Goal: Information Seeking & Learning: Learn about a topic

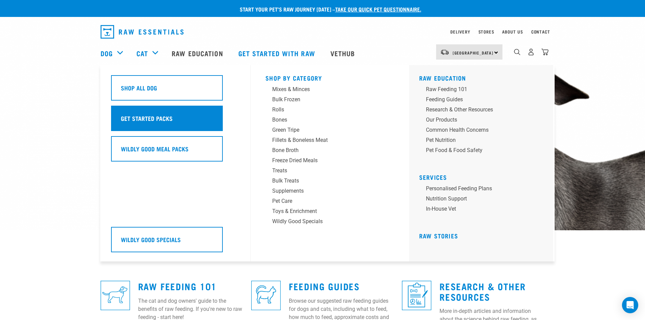
click at [139, 115] on h5 "Get Started Packs" at bounding box center [147, 118] width 52 height 9
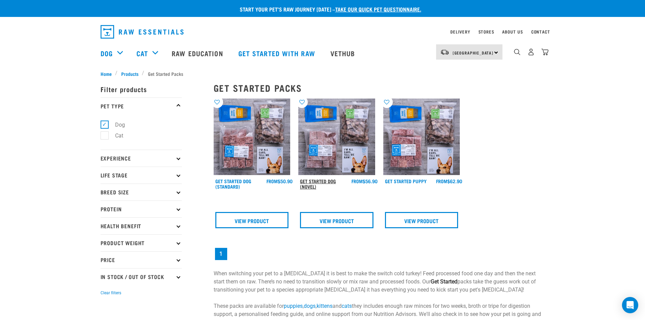
click at [318, 180] on link "Get Started Dog (Novel)" at bounding box center [318, 184] width 36 height 8
